Goal: Task Accomplishment & Management: Use online tool/utility

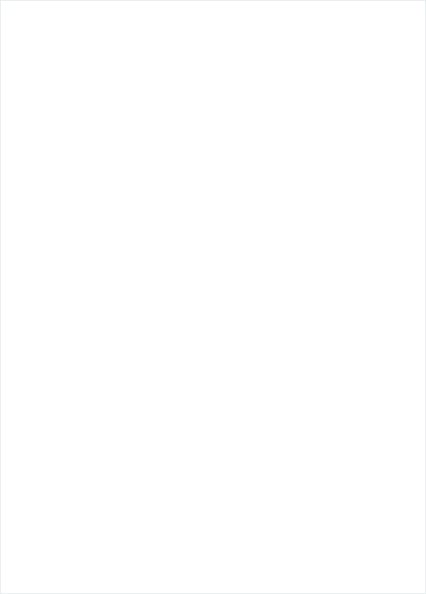
scroll to position [631, 0]
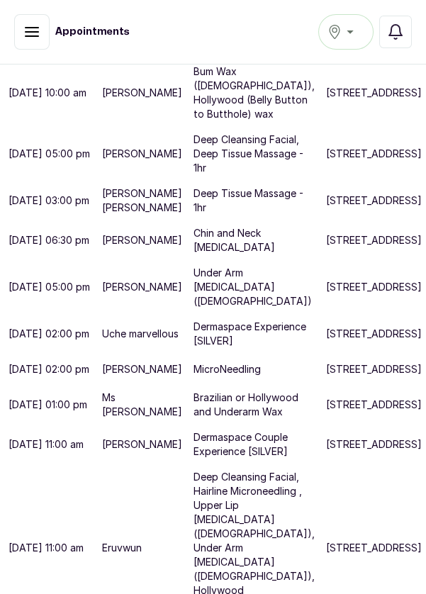
scroll to position [445, 0]
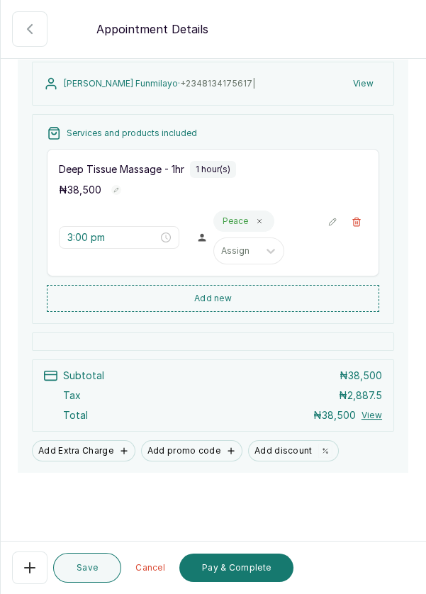
scroll to position [145, 0]
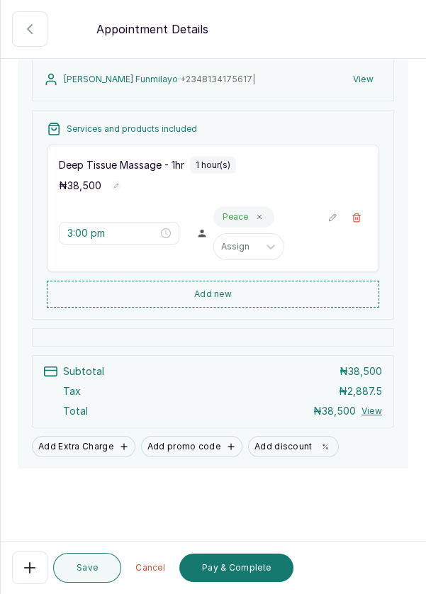
click at [252, 582] on button "Pay & Complete" at bounding box center [236, 568] width 114 height 28
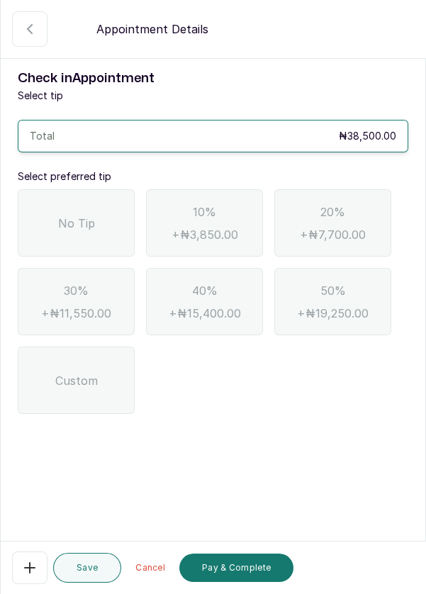
scroll to position [0, 0]
click at [59, 236] on div "No Tip" at bounding box center [76, 222] width 117 height 67
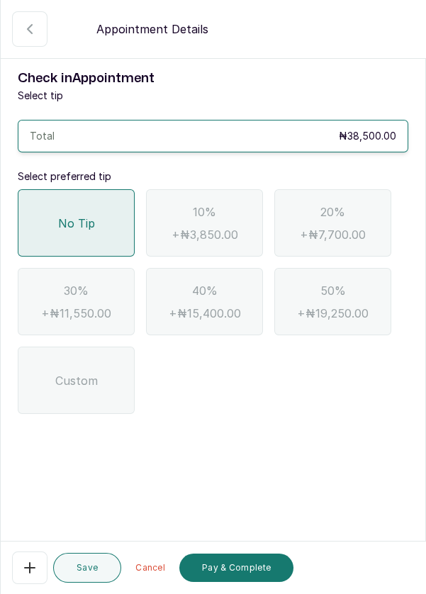
click at [242, 582] on button "Pay & Complete" at bounding box center [236, 568] width 114 height 28
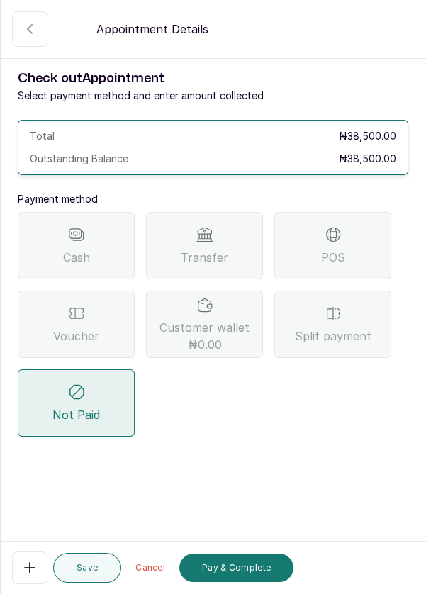
click at [200, 245] on div "Transfer" at bounding box center [204, 245] width 117 height 67
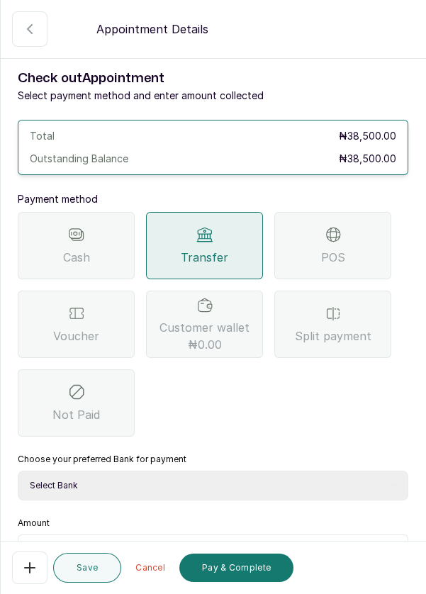
click at [118, 493] on select "Select Bank DERMASPACE ESTHETIC & WELLNESS CENT Sterling Bank DERMASPACEEST/DER…" at bounding box center [213, 486] width 391 height 30
select select "818ea5c0-5b47-4751-8f35-6fc14409c533"
click at [18, 471] on select "Select Bank DERMASPACE ESTHETIC & WELLNESS CENT Sterling Bank DERMASPACEEST/DER…" at bounding box center [213, 486] width 391 height 30
click at [72, 549] on input "text" at bounding box center [222, 552] width 354 height 17
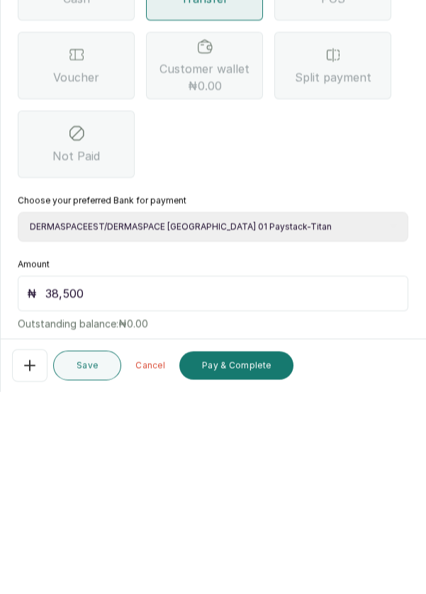
scroll to position [94, 0]
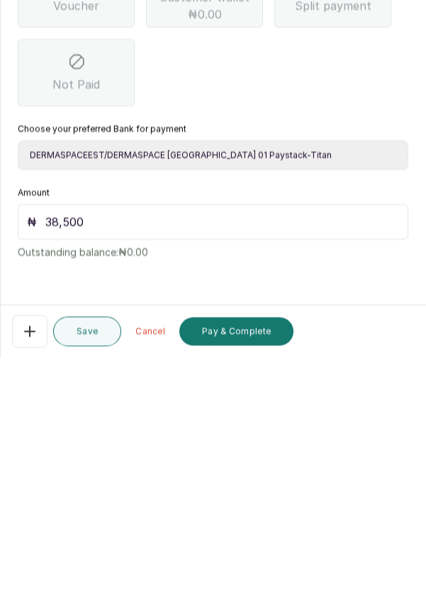
type input "38,500"
click at [262, 569] on button "Pay & Complete" at bounding box center [236, 568] width 114 height 28
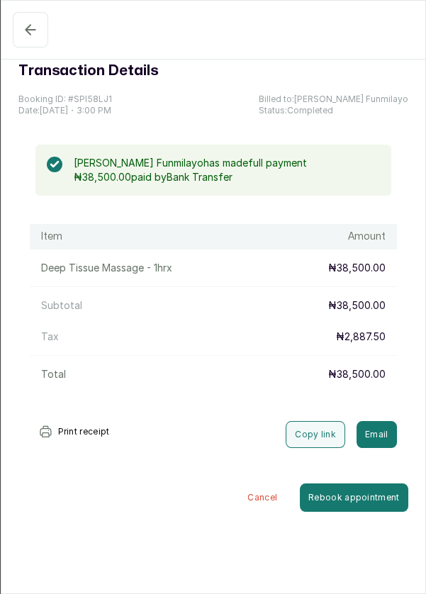
click at [28, 31] on icon "button" at bounding box center [30, 29] width 9 height 9
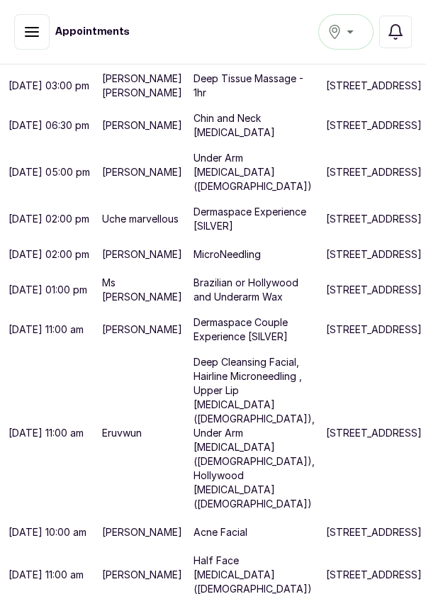
scroll to position [719, 0]
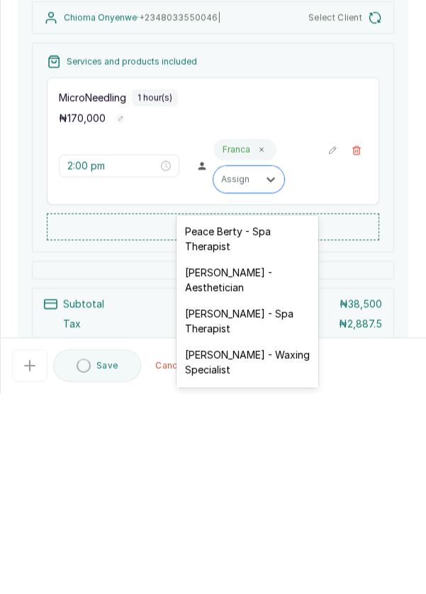
click at [11, 414] on div "[DATE] 02:00 PM Edit [PERSON_NAME] · [PHONE_NUMBER] | Select Client Services an…" at bounding box center [213, 370] width 425 height 464
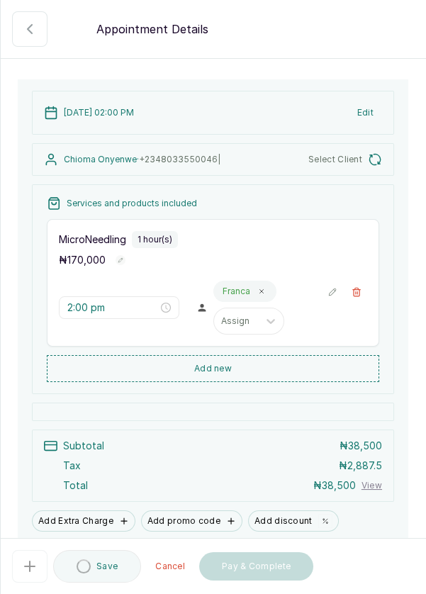
scroll to position [133, 0]
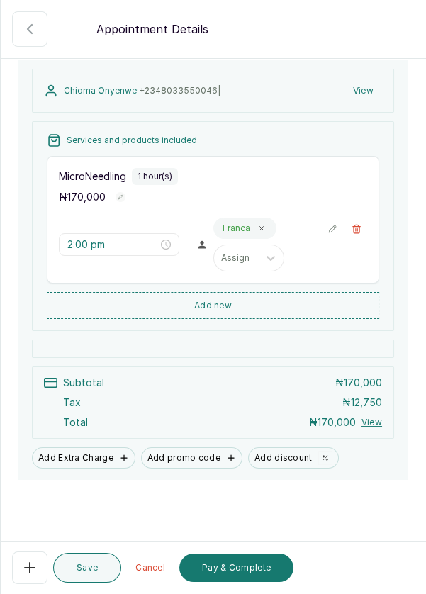
click at [23, 574] on icon "button" at bounding box center [29, 567] width 17 height 17
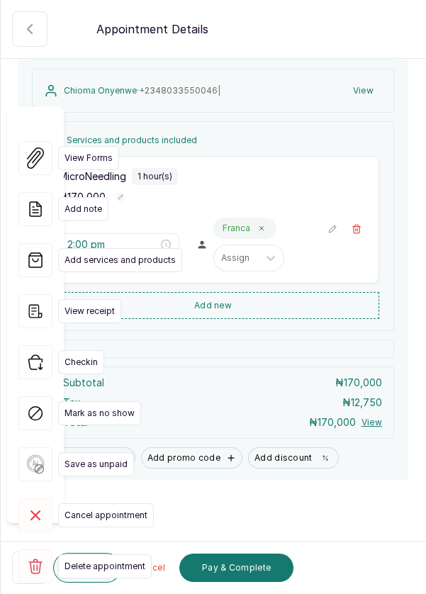
click at [85, 503] on span "Cancel appointment" at bounding box center [106, 515] width 96 height 24
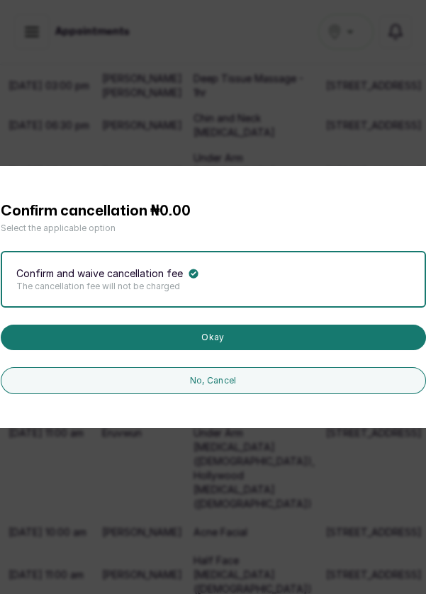
click at [203, 350] on button "Okay" at bounding box center [213, 338] width 425 height 26
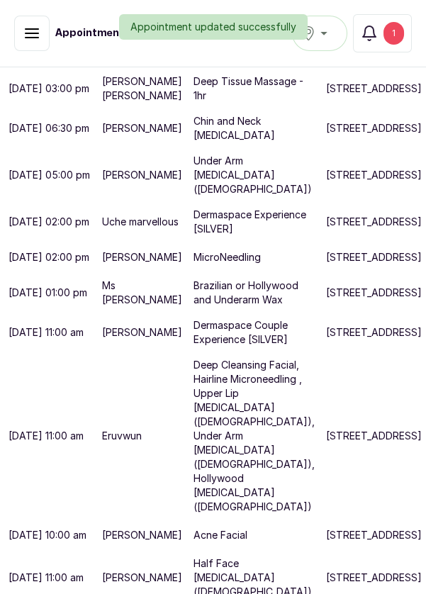
scroll to position [646, 0]
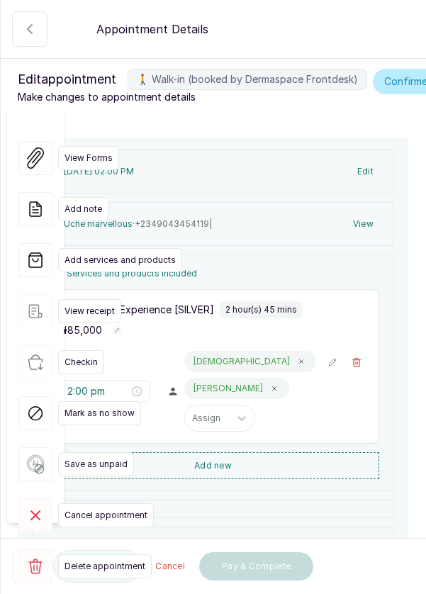
click at [34, 564] on div "View Forms Add note Add services and products View receipt Checkin Mark as no s…" at bounding box center [35, 362] width 57 height 510
click at [24, 567] on div "View Forms Add note Add services and products View receipt Checkin Mark as no s…" at bounding box center [35, 362] width 57 height 510
click at [21, 562] on div "View Forms Add note Add services and products View receipt Checkin Mark as no s…" at bounding box center [35, 362] width 57 height 510
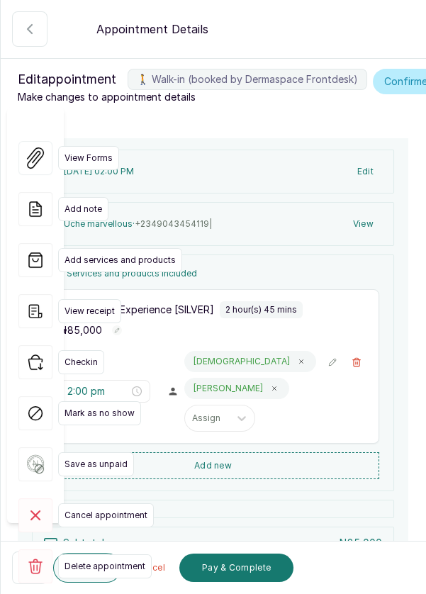
click at [14, 574] on button "🚶 Walk-in (booked by Dermaspace Frontdesk)" at bounding box center [29, 568] width 35 height 33
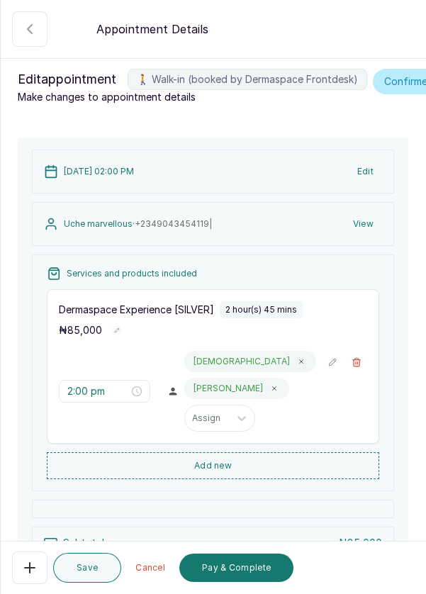
click at [26, 576] on icon "button" at bounding box center [29, 567] width 17 height 17
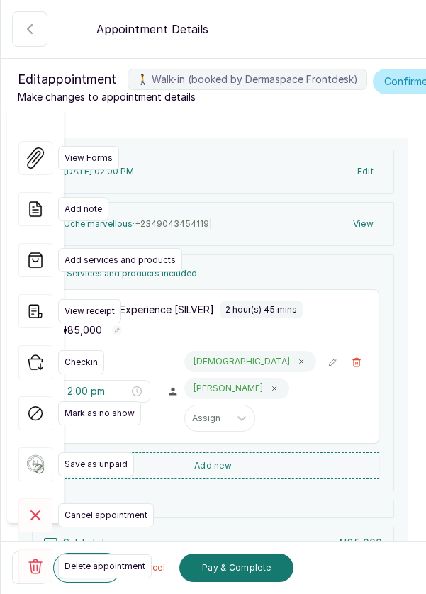
click at [18, 574] on button "🚶 Walk-in (booked by Dermaspace Frontdesk)" at bounding box center [29, 568] width 35 height 33
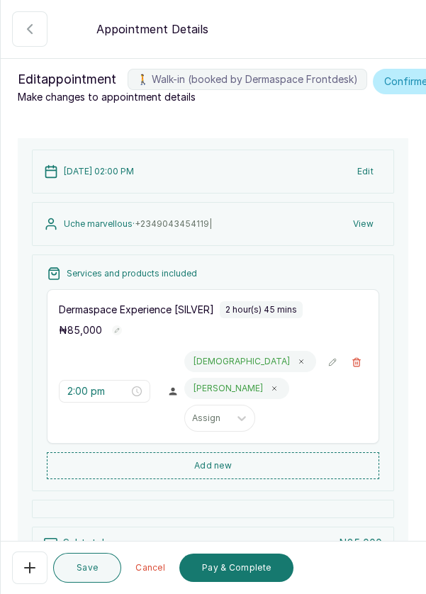
click at [278, 479] on button "Add new" at bounding box center [213, 465] width 333 height 27
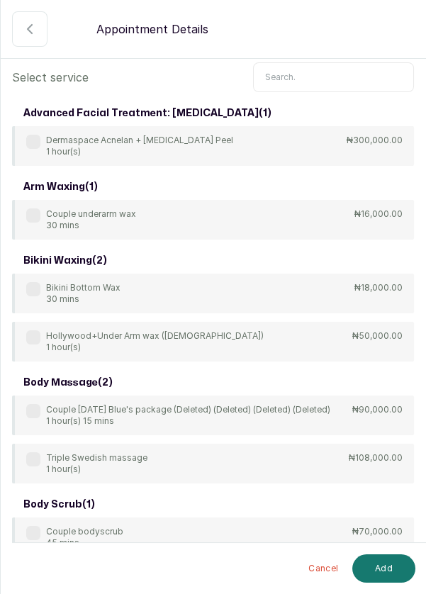
scroll to position [0, 0]
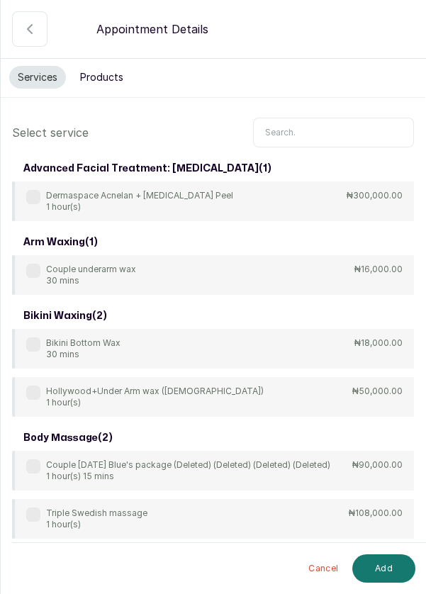
click at [316, 126] on input "text" at bounding box center [333, 133] width 161 height 30
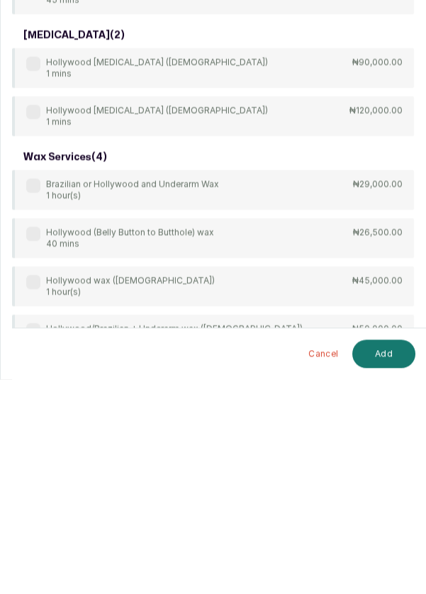
scroll to position [108, 0]
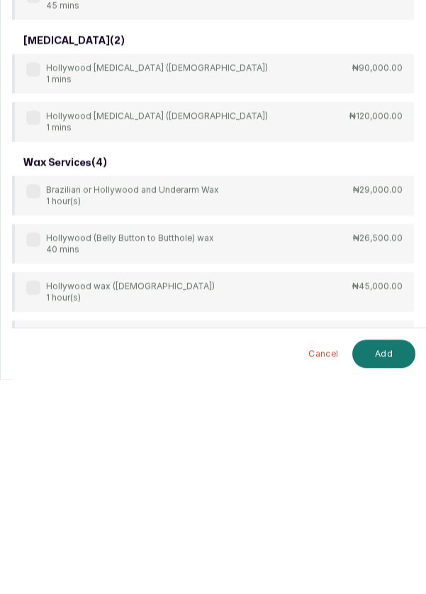
type input "[PERSON_NAME]"
click at [28, 402] on label at bounding box center [33, 406] width 14 height 14
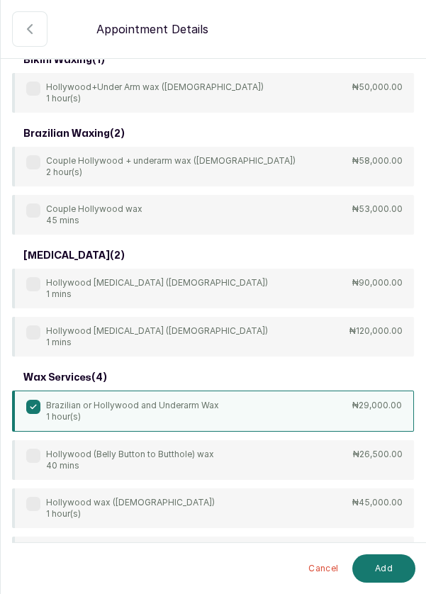
click at [391, 571] on button "Add" at bounding box center [383, 568] width 63 height 28
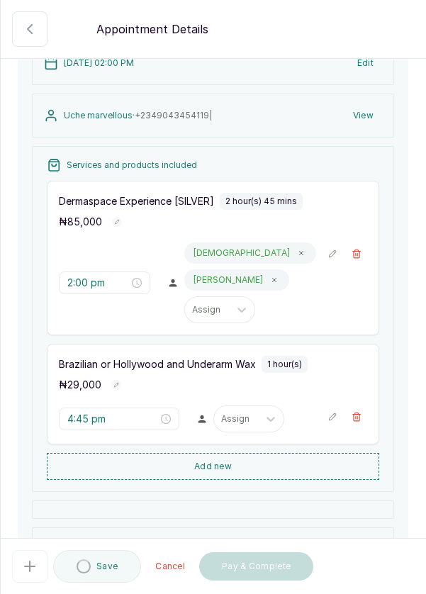
type input "4:45 pm"
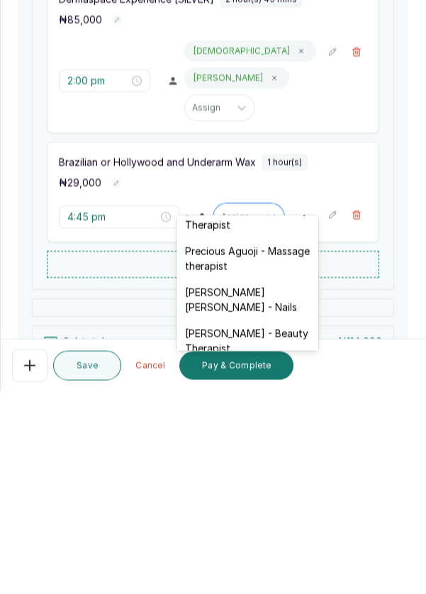
scroll to position [662, 0]
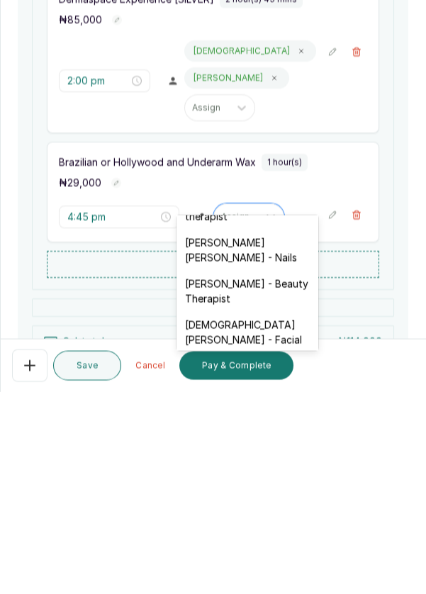
click at [282, 514] on div "[DEMOGRAPHIC_DATA][PERSON_NAME] - Facial" at bounding box center [248, 534] width 142 height 41
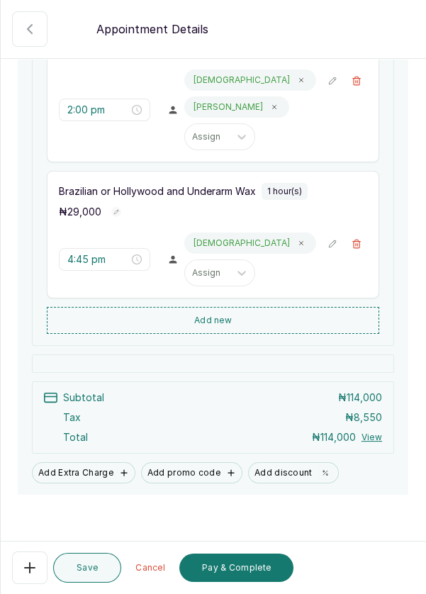
scroll to position [306, 0]
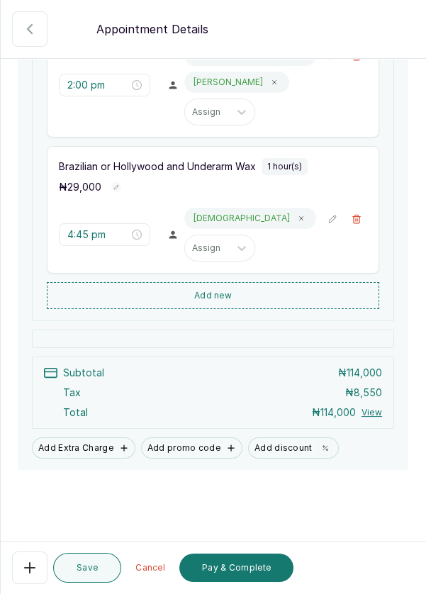
click at [99, 574] on button "Save" at bounding box center [87, 568] width 68 height 30
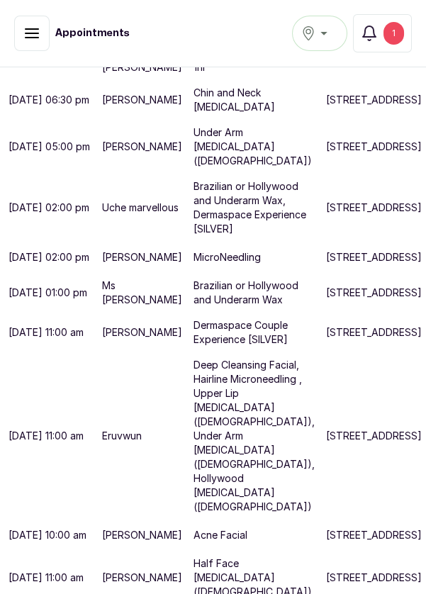
scroll to position [1035, 0]
click at [403, 43] on button "Notifications 1" at bounding box center [382, 33] width 59 height 38
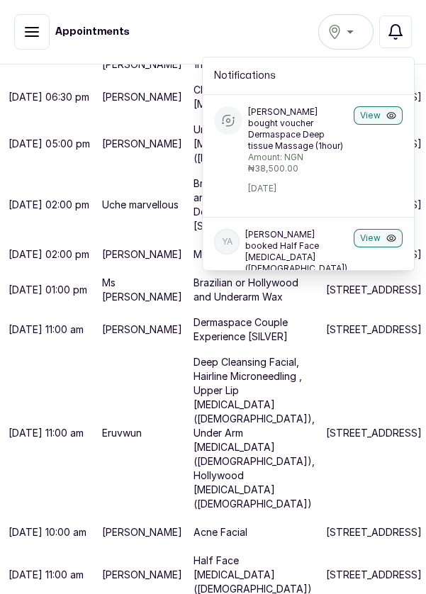
click at [391, 114] on icon "button" at bounding box center [391, 116] width 10 height 10
